Goal: Information Seeking & Learning: Learn about a topic

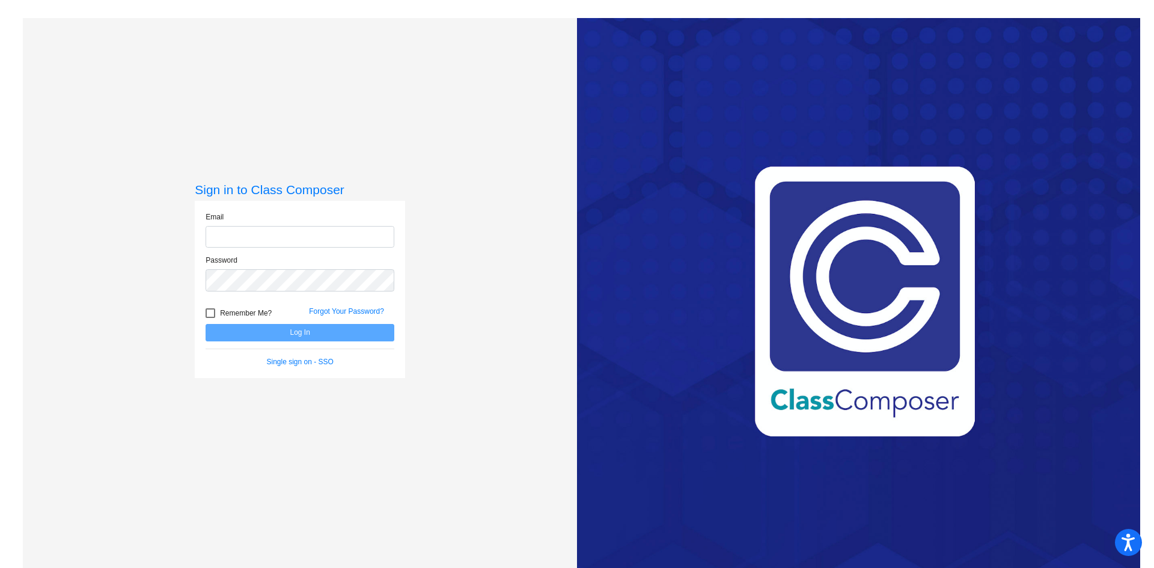
click at [321, 246] on input "email" at bounding box center [299, 237] width 189 height 22
type input "mlewis01@cvs.k12.mi.us"
click at [205, 324] on button "Log In" at bounding box center [299, 332] width 189 height 17
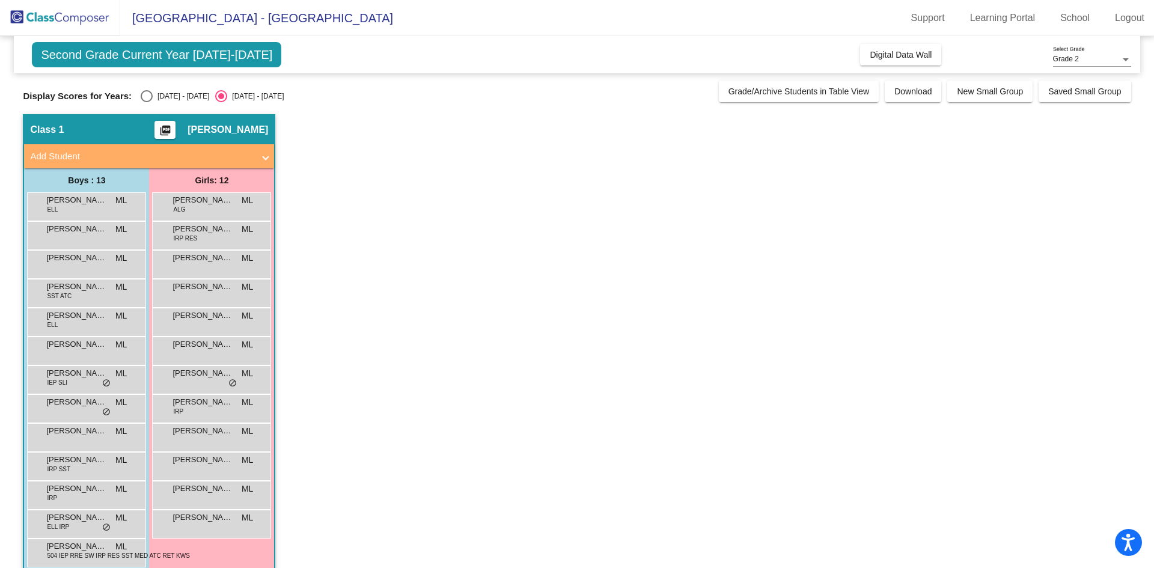
click at [124, 100] on span "Display Scores for Years:" at bounding box center [77, 96] width 109 height 11
click at [142, 96] on div "Select an option" at bounding box center [147, 96] width 12 height 12
click at [146, 102] on input "[DATE] - [DATE]" at bounding box center [146, 102] width 1 height 1
radio input "true"
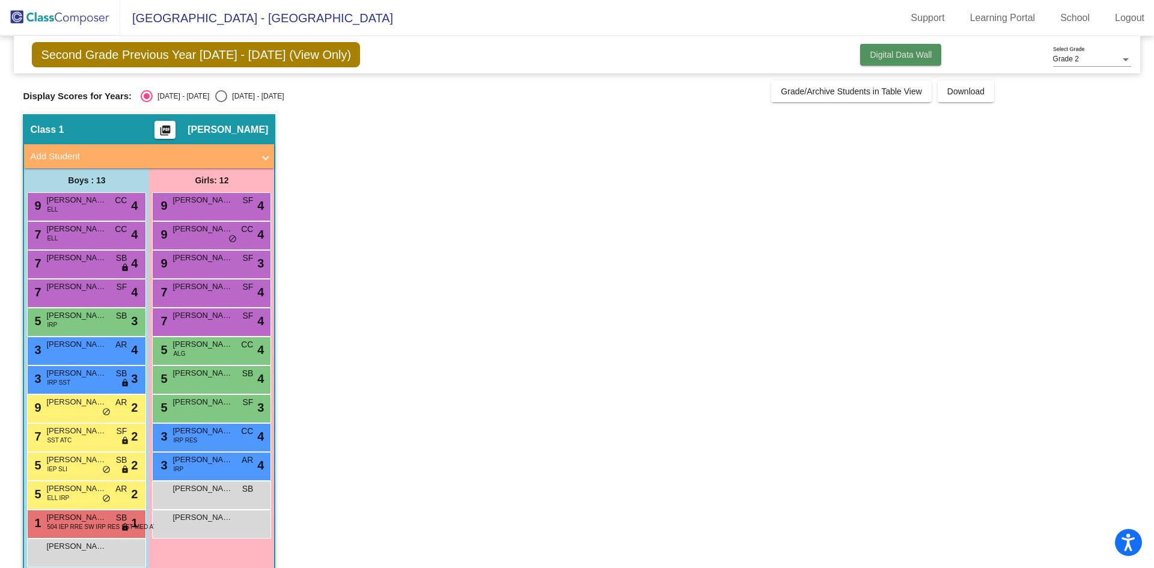
click at [862, 59] on button "Digital Data Wall" at bounding box center [900, 55] width 81 height 22
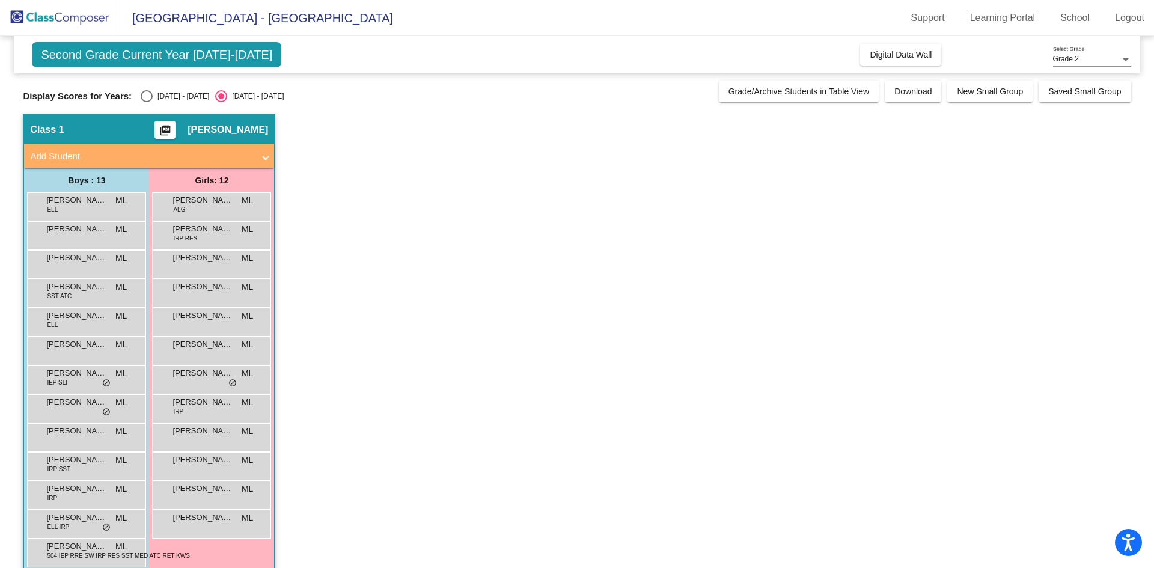
click at [142, 104] on div "Second Grade Current Year [DATE]-[DATE] Add, Move, or Retain Students Off On In…" at bounding box center [576, 311] width 1107 height 550
click at [170, 97] on div "[DATE] - [DATE]" at bounding box center [181, 96] width 56 height 11
click at [147, 102] on input "[DATE] - [DATE]" at bounding box center [146, 102] width 1 height 1
radio input "true"
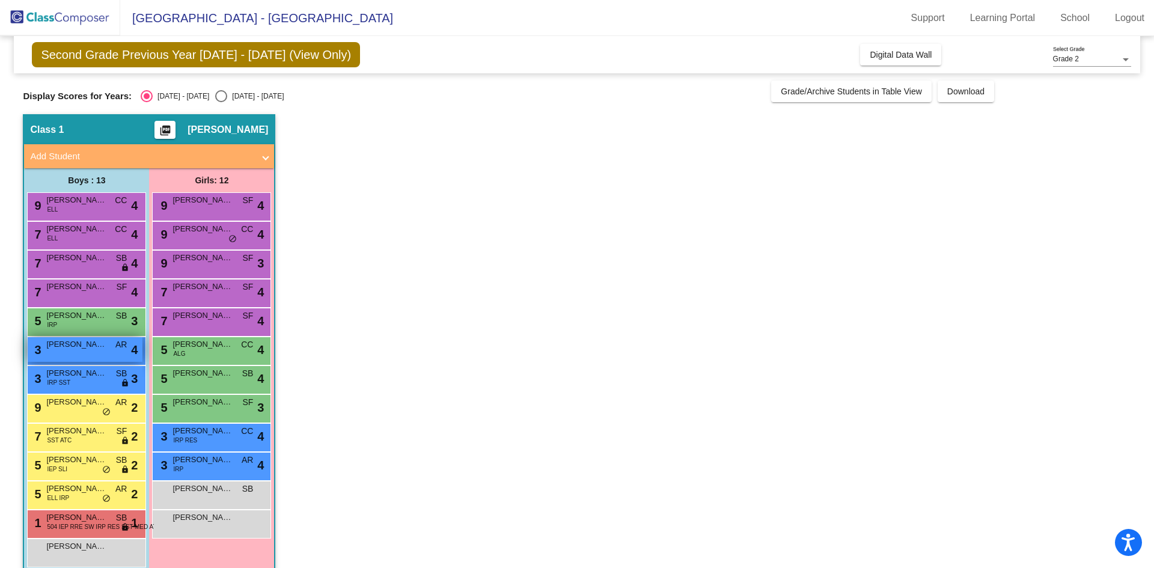
click at [108, 349] on div "3 [PERSON_NAME] AR lock do_not_disturb_alt 4" at bounding box center [85, 349] width 115 height 25
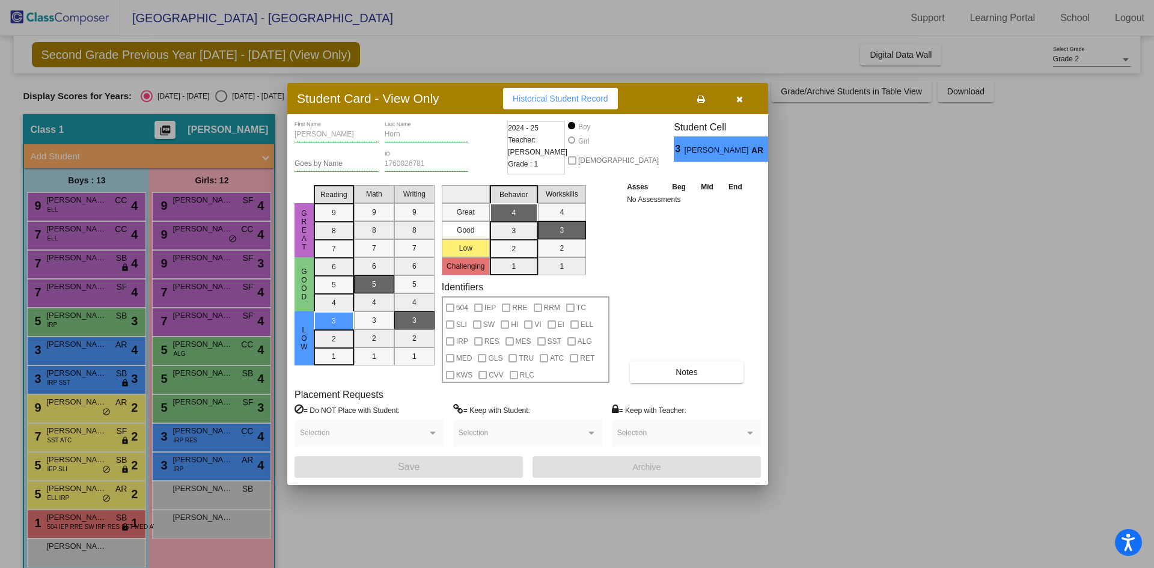
click at [569, 93] on button "Historical Student Record" at bounding box center [560, 99] width 115 height 22
drag, startPoint x: 743, startPoint y: 98, endPoint x: 737, endPoint y: 101, distance: 6.7
click at [743, 98] on button "button" at bounding box center [739, 99] width 38 height 22
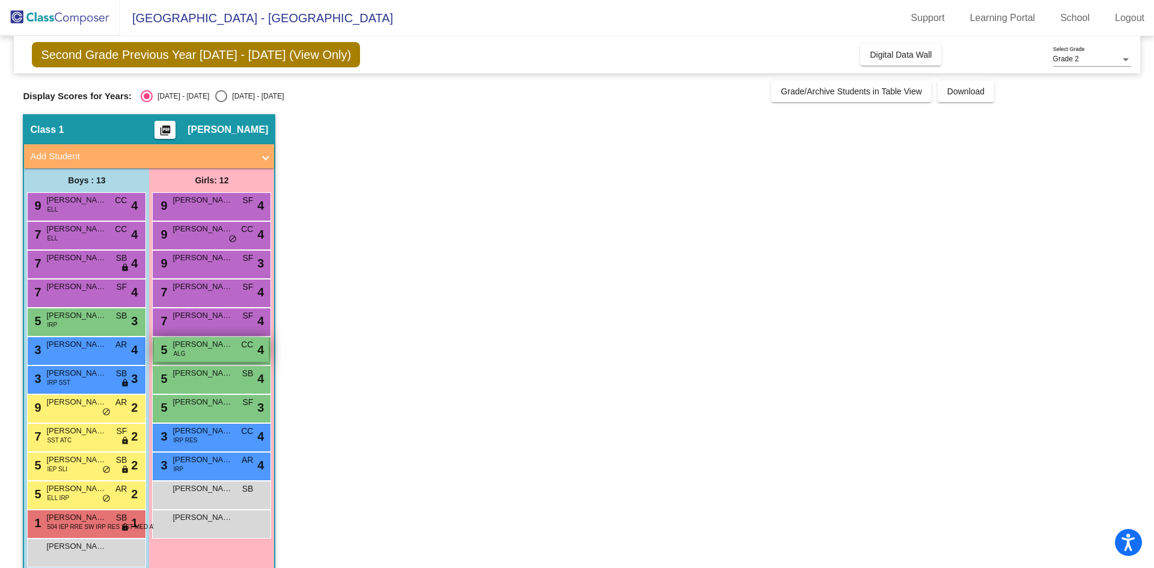
click at [216, 348] on span "[PERSON_NAME]" at bounding box center [202, 344] width 60 height 12
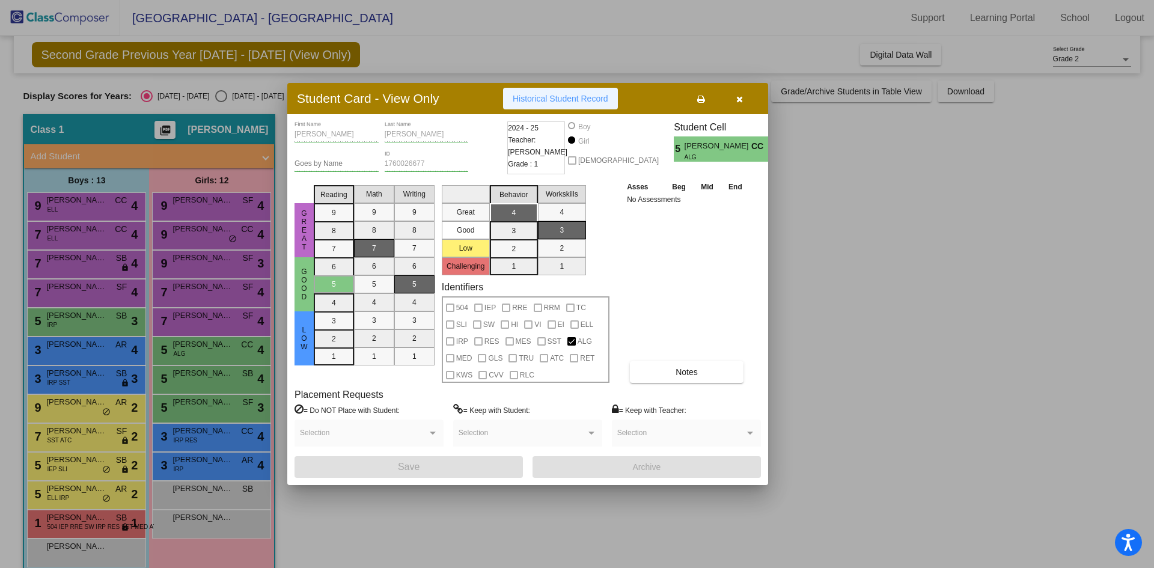
click at [559, 97] on span "Historical Student Record" at bounding box center [561, 99] width 96 height 10
click at [743, 97] on button "button" at bounding box center [739, 99] width 38 height 22
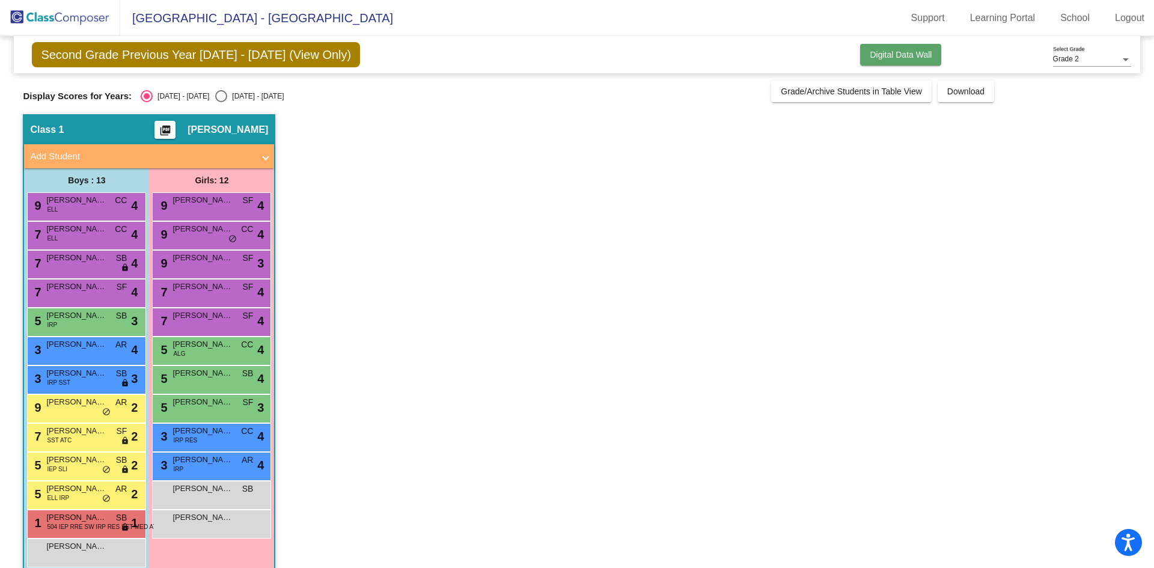
click at [871, 61] on button "Digital Data Wall" at bounding box center [900, 55] width 81 height 22
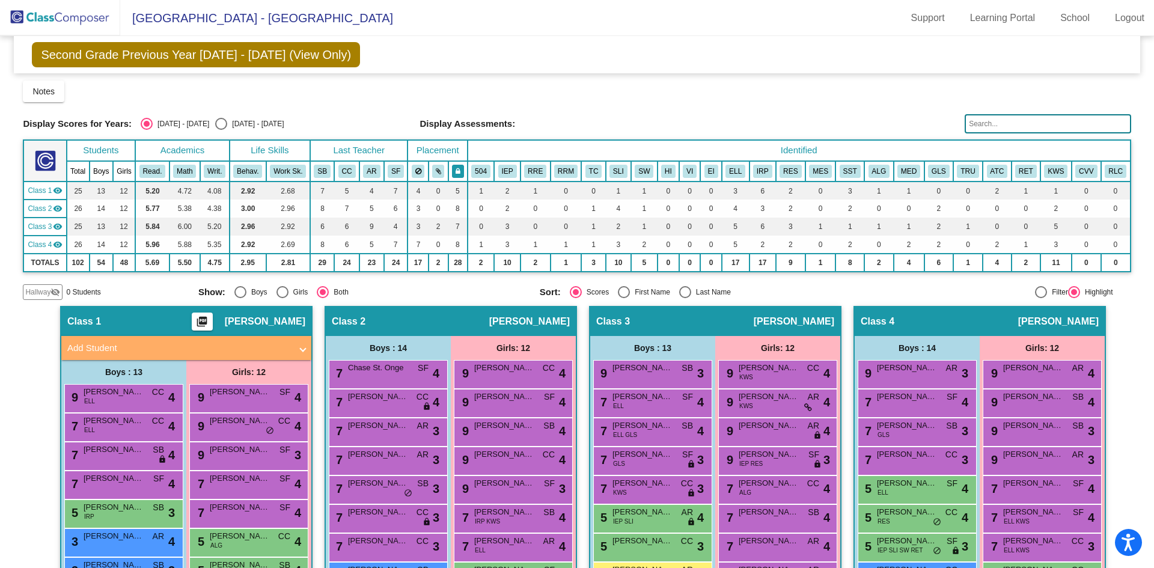
click at [457, 174] on icon at bounding box center [457, 171] width 5 height 7
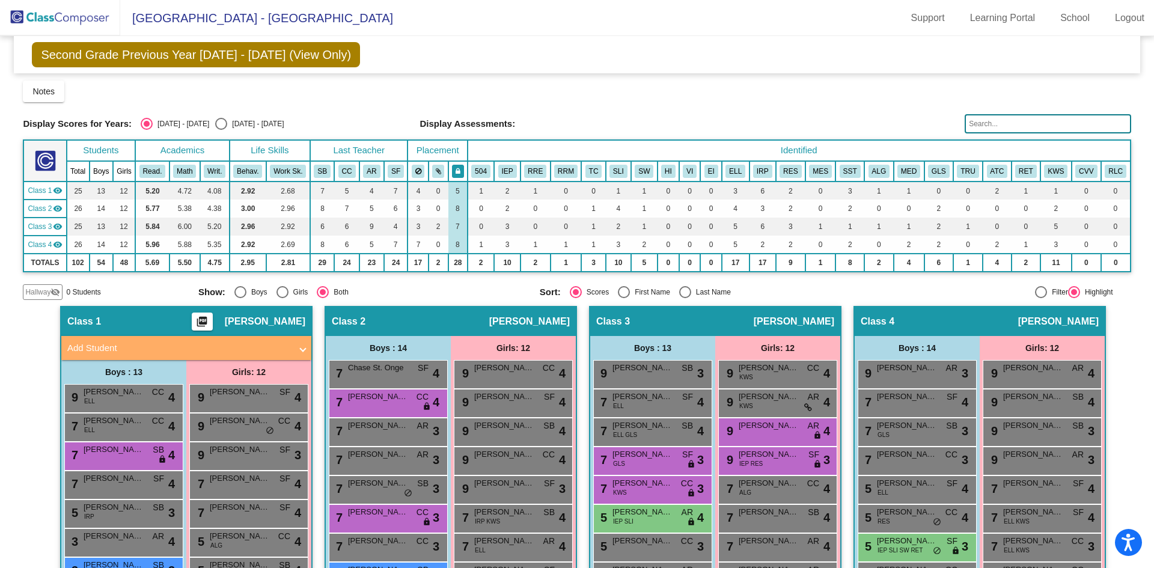
click at [457, 174] on icon at bounding box center [457, 171] width 5 height 7
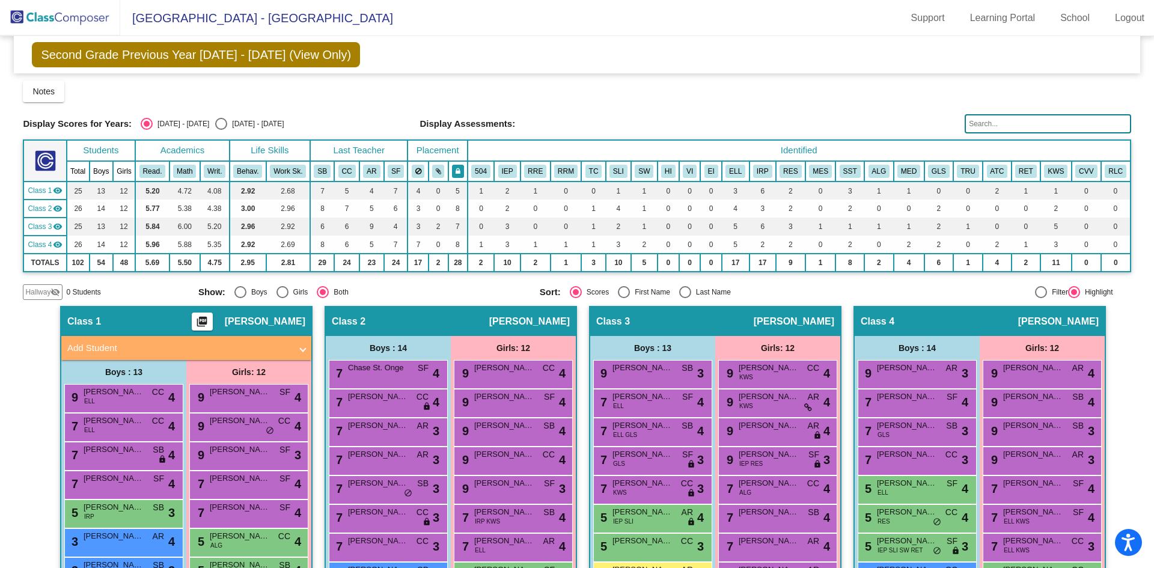
click at [457, 175] on button at bounding box center [458, 171] width 12 height 13
